Goal: Find specific page/section: Find specific page/section

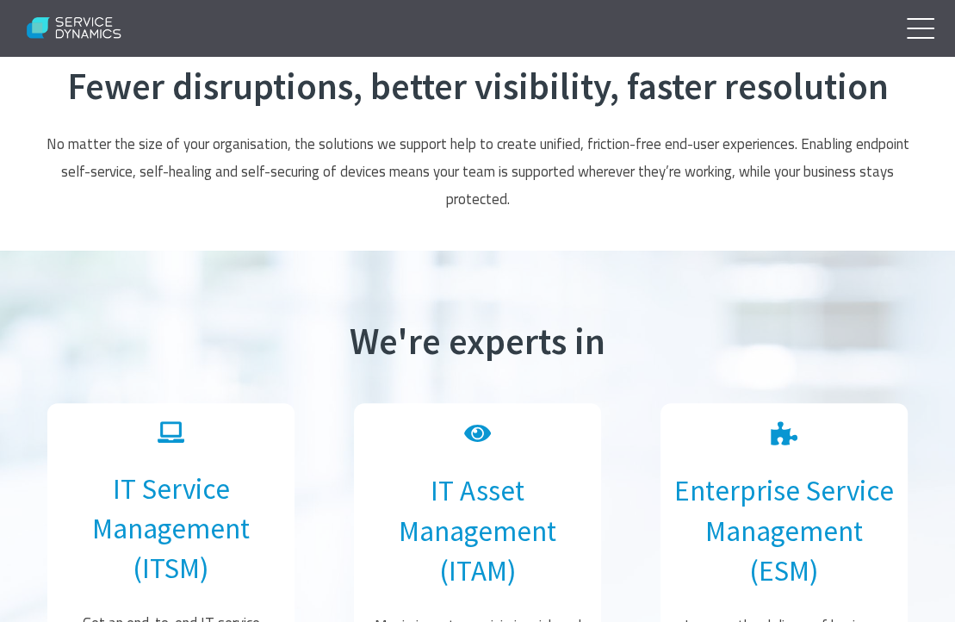
scroll to position [223, 0]
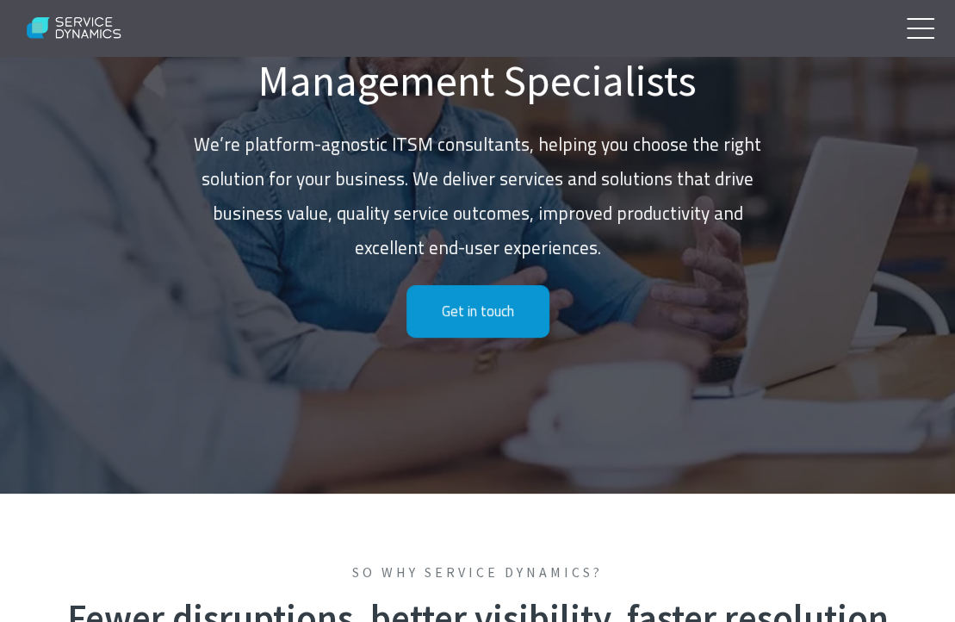
click at [919, 30] on link at bounding box center [916, 27] width 43 height 43
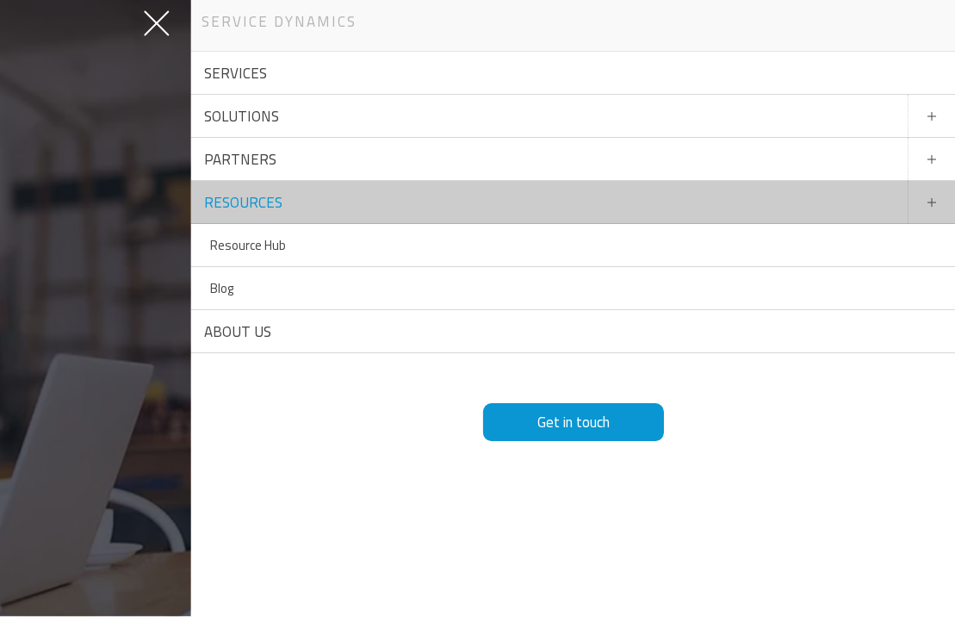
click at [232, 208] on link "Resources" at bounding box center [573, 202] width 764 height 43
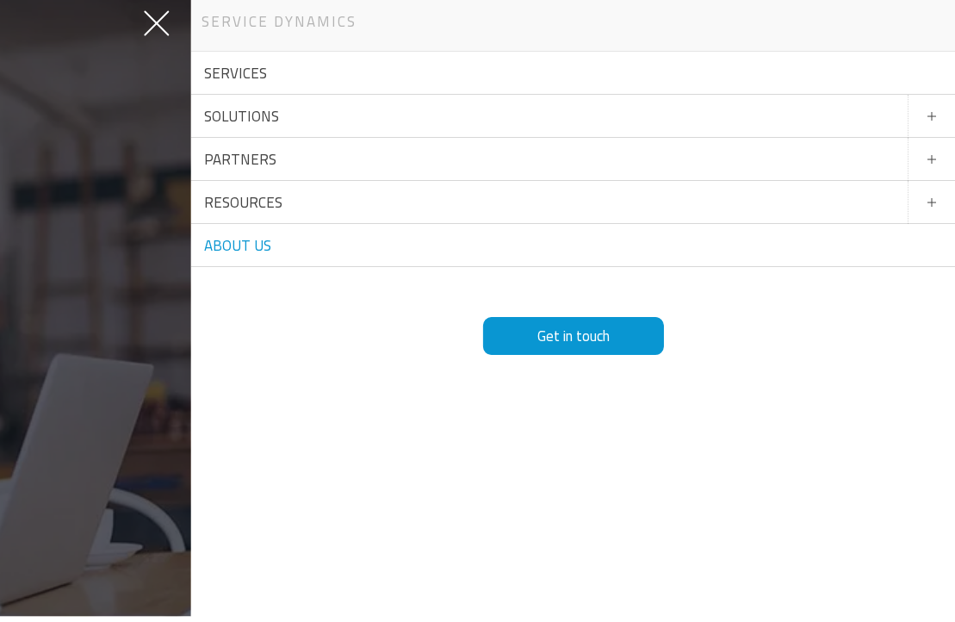
click at [241, 239] on link "About Us" at bounding box center [573, 245] width 764 height 43
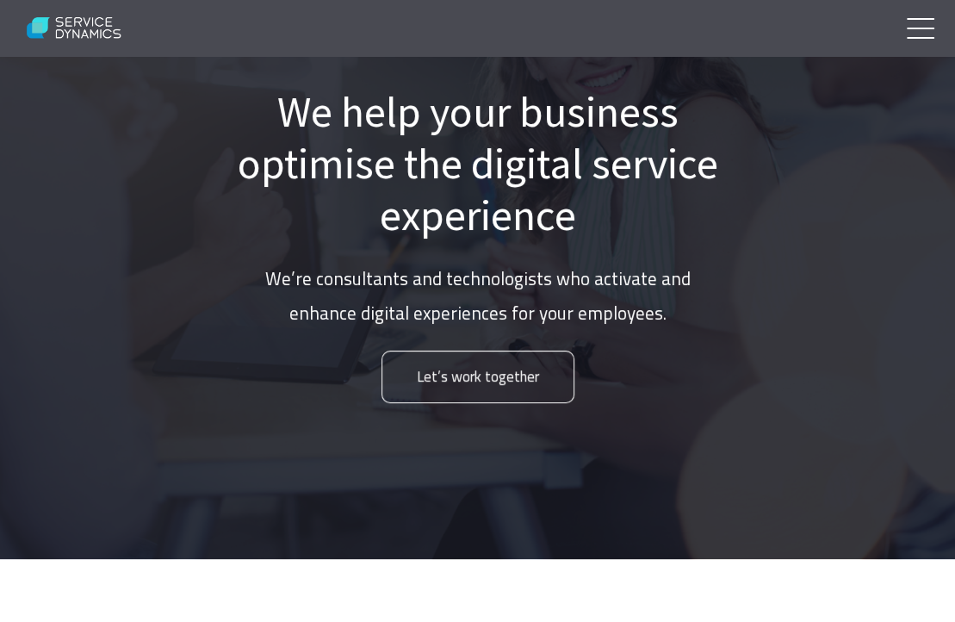
scroll to position [86, 0]
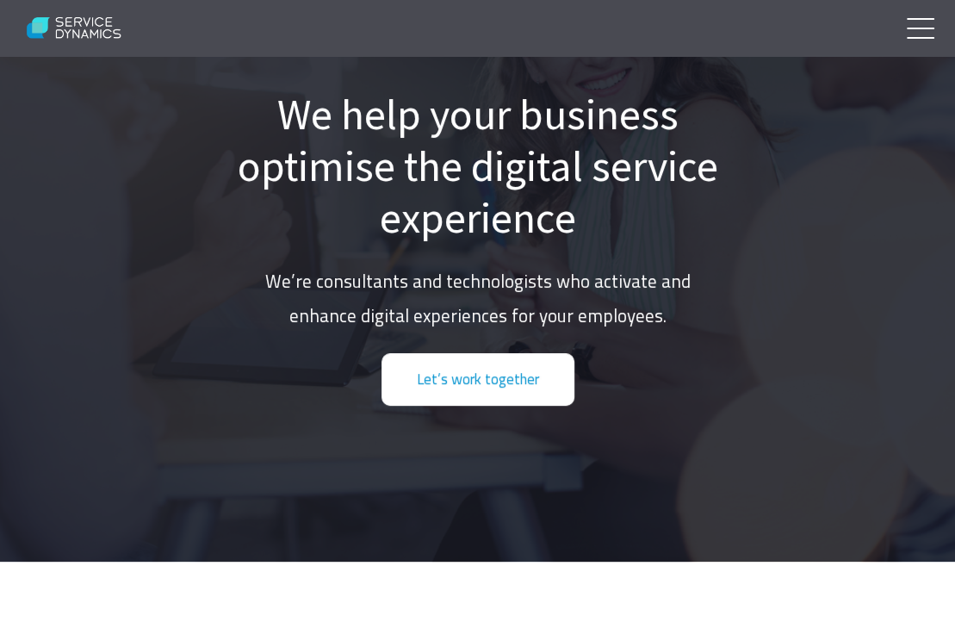
click at [527, 368] on link "Let’s work together" at bounding box center [477, 379] width 193 height 53
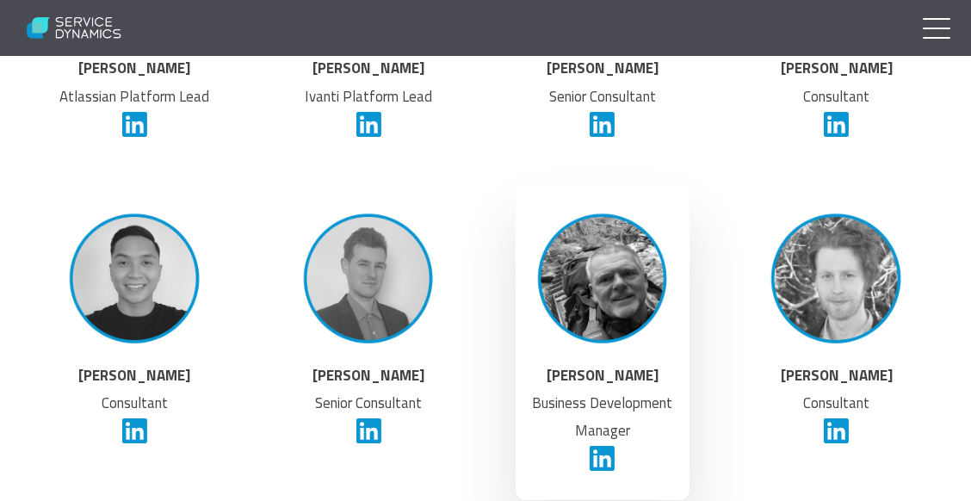
scroll to position [3953, 0]
